Goal: Task Accomplishment & Management: Manage account settings

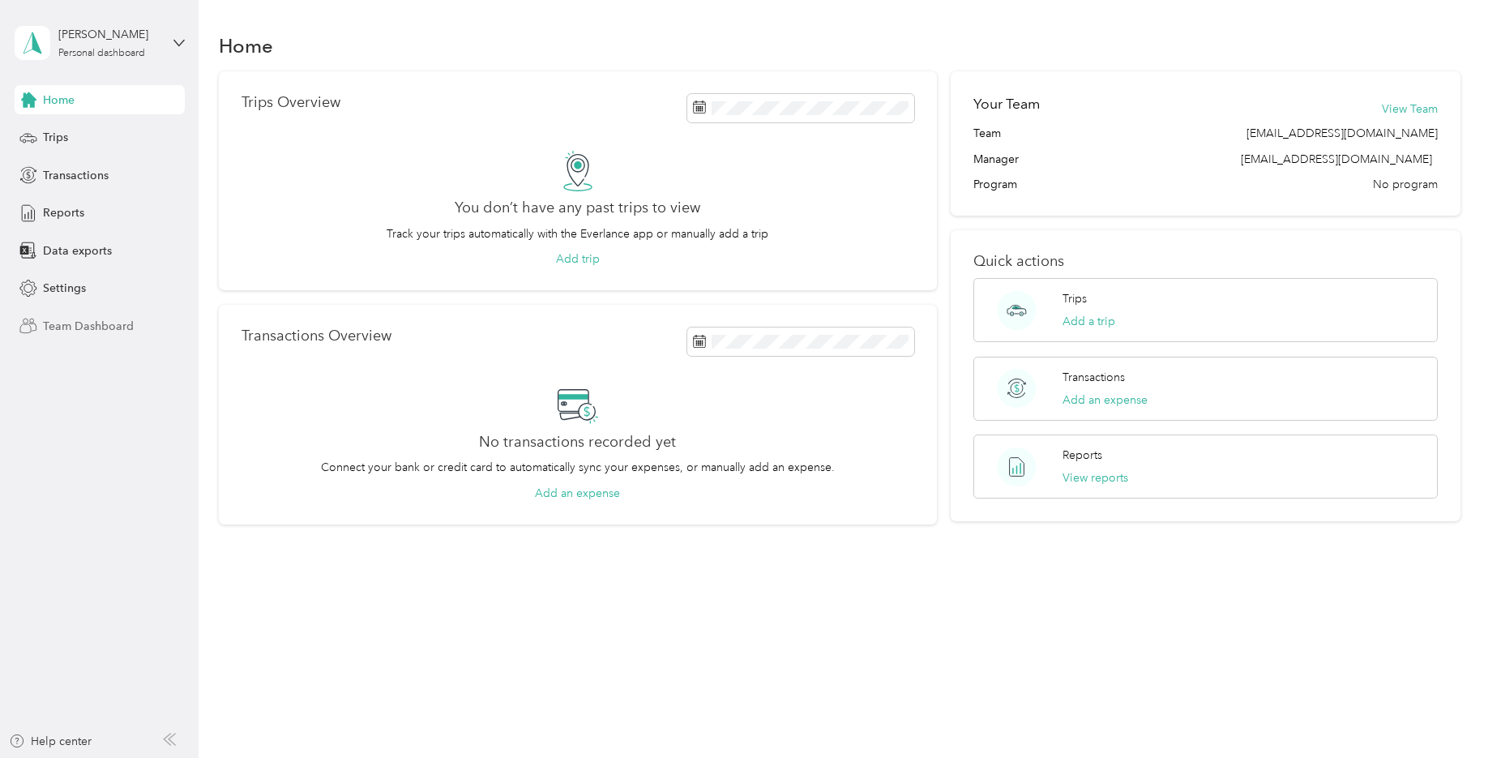
click at [102, 332] on span "Team Dashboard" at bounding box center [88, 326] width 91 height 17
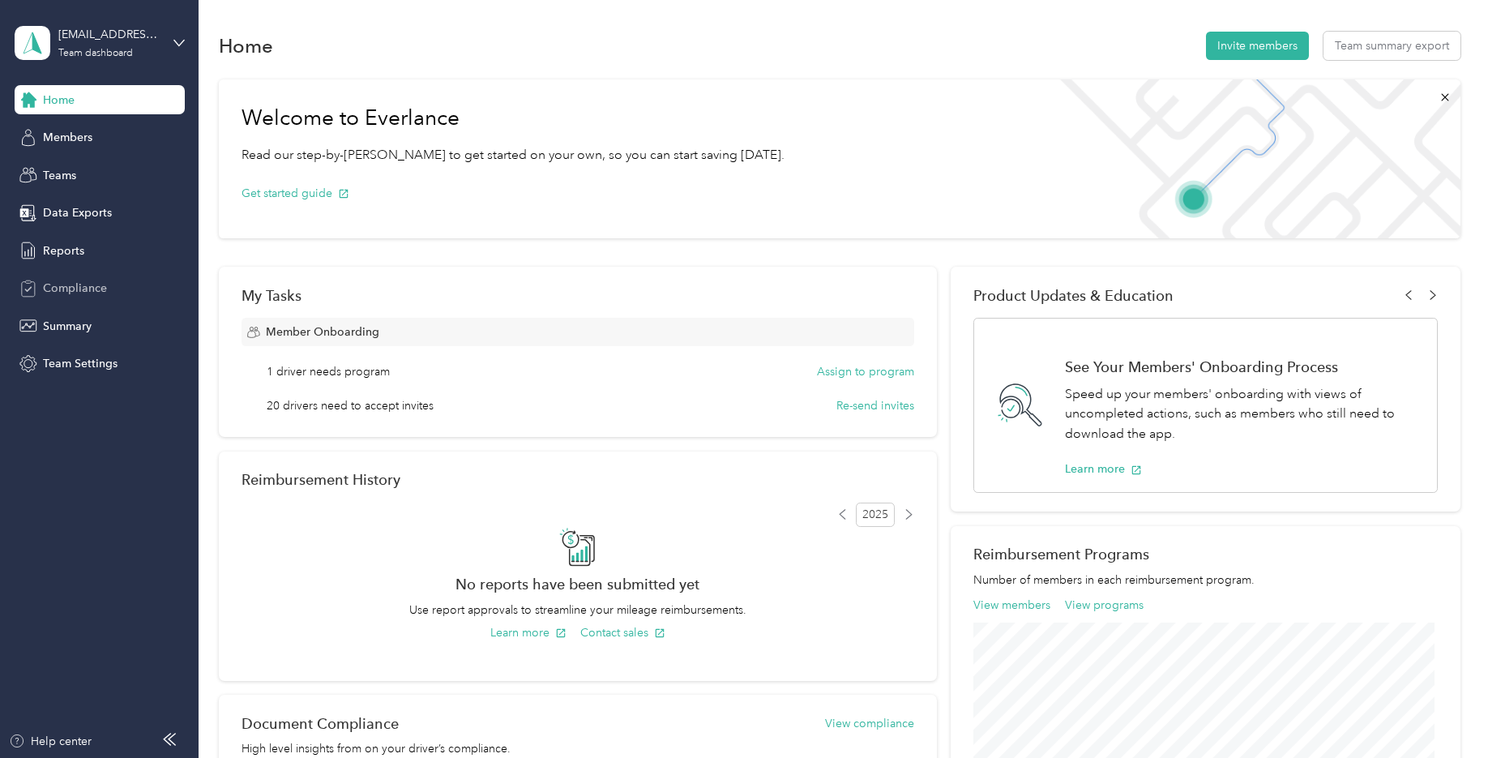
click at [94, 286] on span "Compliance" at bounding box center [75, 288] width 64 height 17
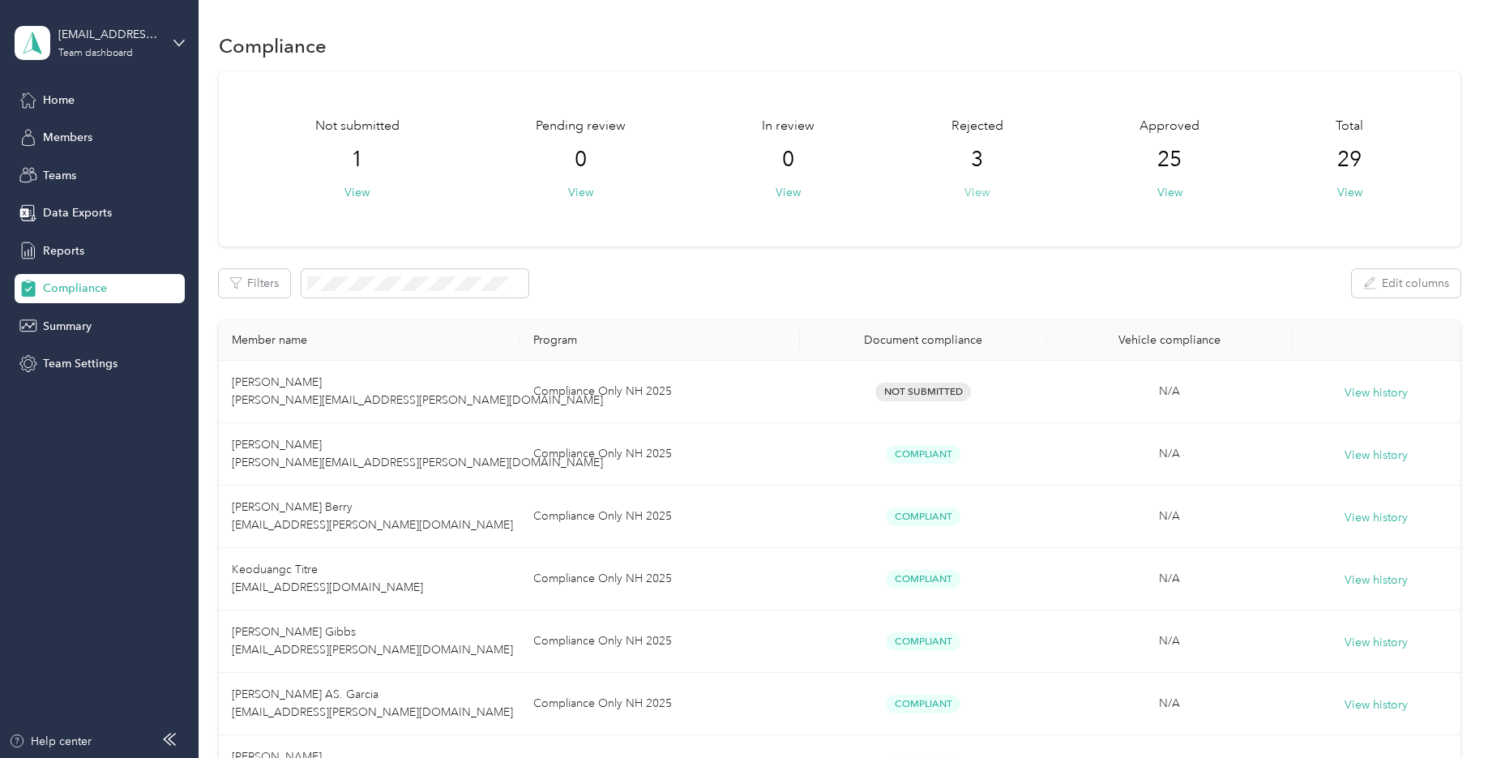
click at [978, 188] on button "View" at bounding box center [976, 192] width 25 height 17
